Goal: Find specific page/section: Find specific page/section

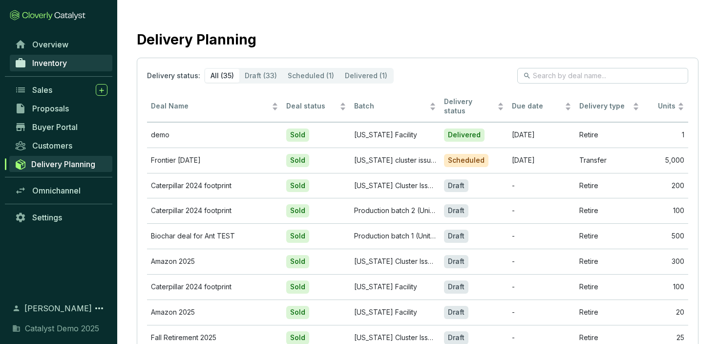
click at [54, 61] on span "Inventory" at bounding box center [49, 63] width 35 height 10
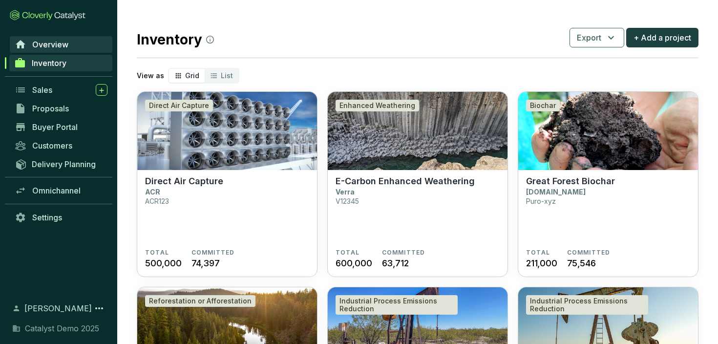
click at [54, 45] on span "Overview" at bounding box center [50, 45] width 36 height 10
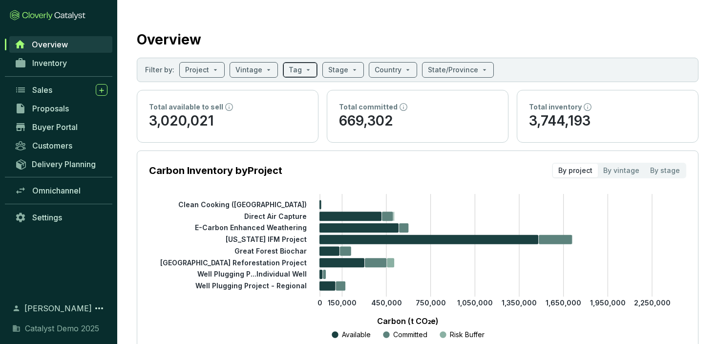
click at [299, 72] on span at bounding box center [300, 70] width 23 height 15
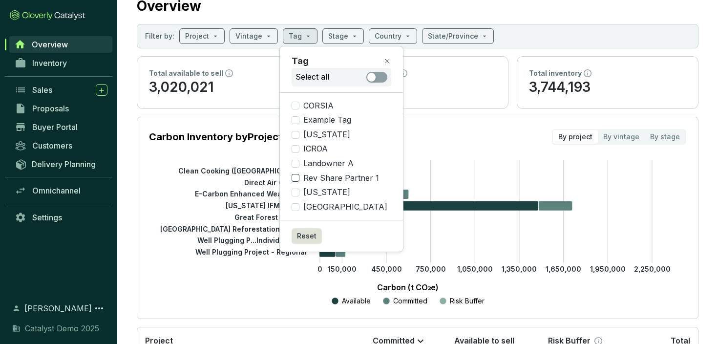
scroll to position [36, 0]
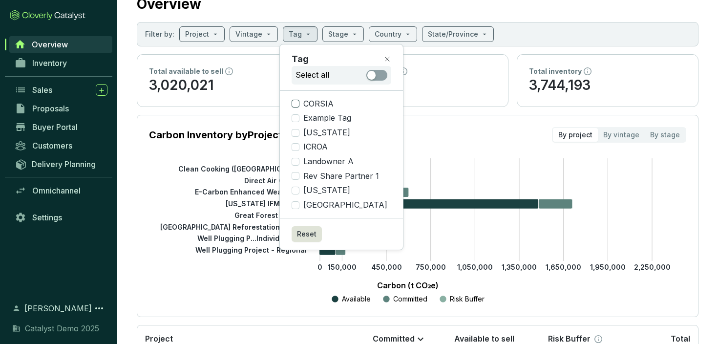
click at [315, 103] on span "CORSIA" at bounding box center [319, 104] width 38 height 11
click at [300, 103] on input "CORSIA" at bounding box center [296, 104] width 8 height 8
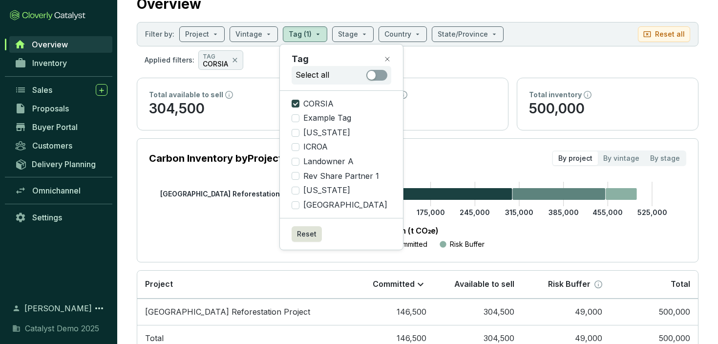
click at [315, 103] on span "CORSIA" at bounding box center [319, 104] width 38 height 11
click at [300, 103] on input "CORSIA" at bounding box center [296, 104] width 8 height 8
checkbox input "false"
